Goal: Transaction & Acquisition: Purchase product/service

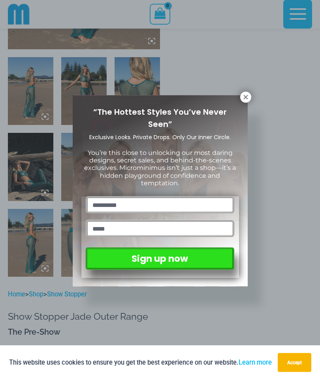
scroll to position [226, 0]
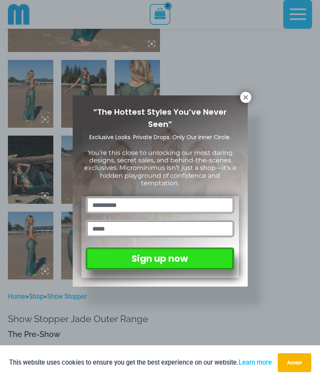
click at [245, 99] on icon at bounding box center [245, 97] width 7 height 7
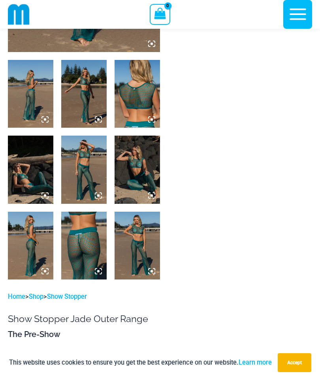
click at [305, 12] on icon "button" at bounding box center [298, 14] width 20 height 20
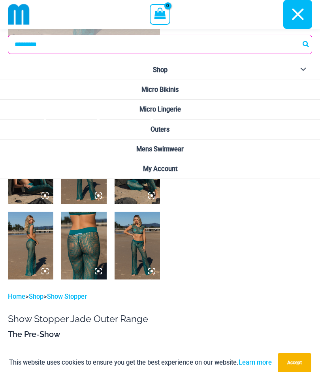
click at [82, 110] on link "Micro Lingerie" at bounding box center [160, 110] width 320 height 20
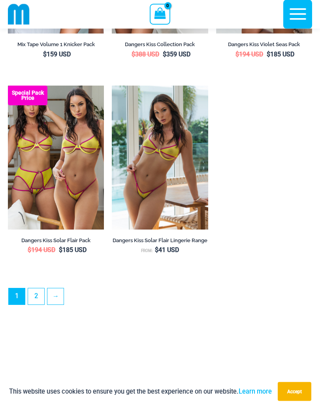
scroll to position [2154, 0]
click at [112, 86] on img at bounding box center [112, 86] width 0 height 0
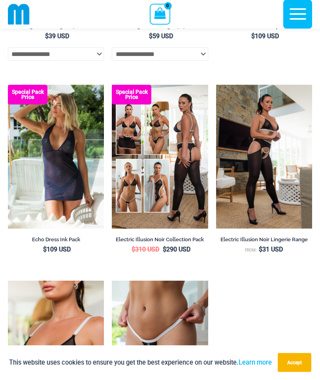
scroll to position [1331, 0]
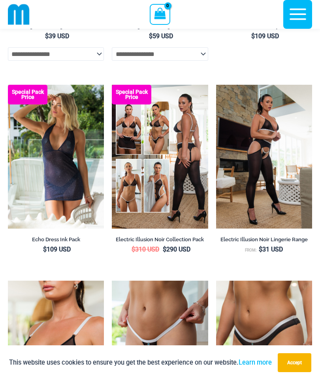
click at [112, 85] on img at bounding box center [112, 85] width 0 height 0
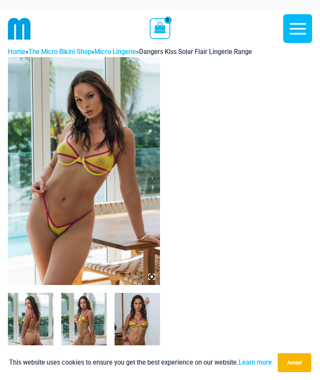
click at [51, 124] on img at bounding box center [84, 171] width 152 height 228
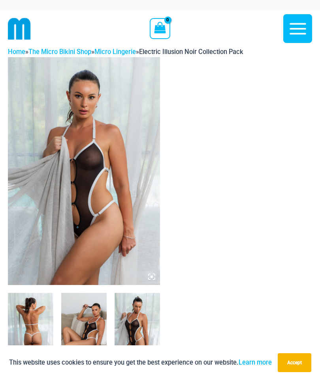
click at [52, 129] on img at bounding box center [84, 171] width 152 height 228
